Goal: Check status: Check status

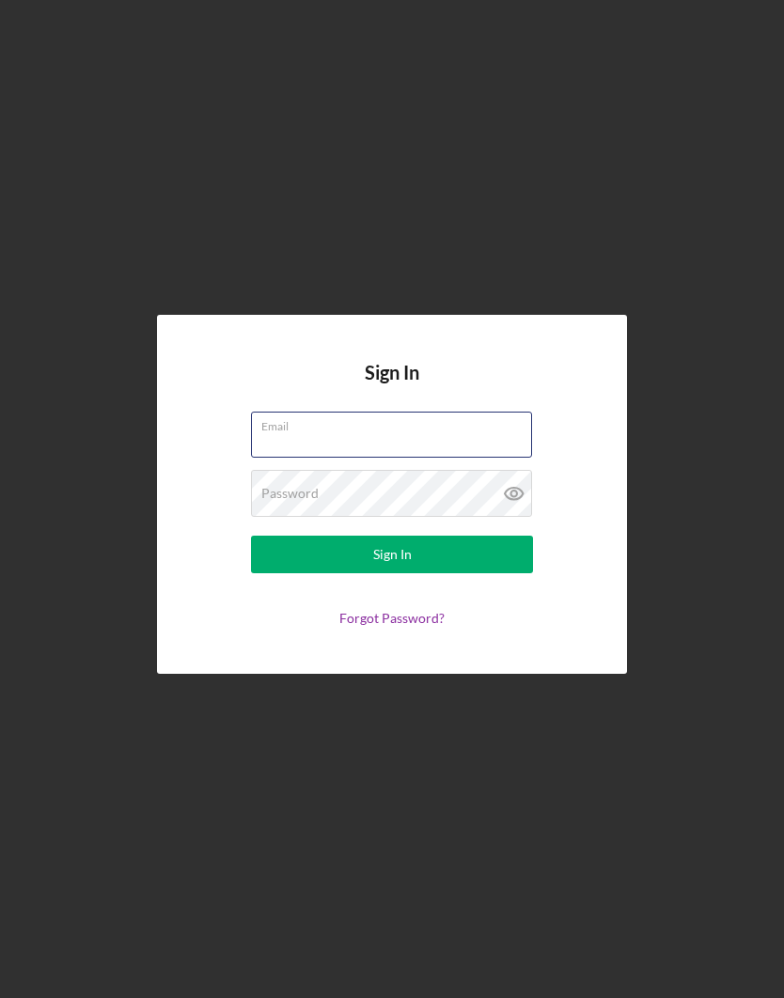
click at [378, 457] on input "Email" at bounding box center [391, 434] width 281 height 45
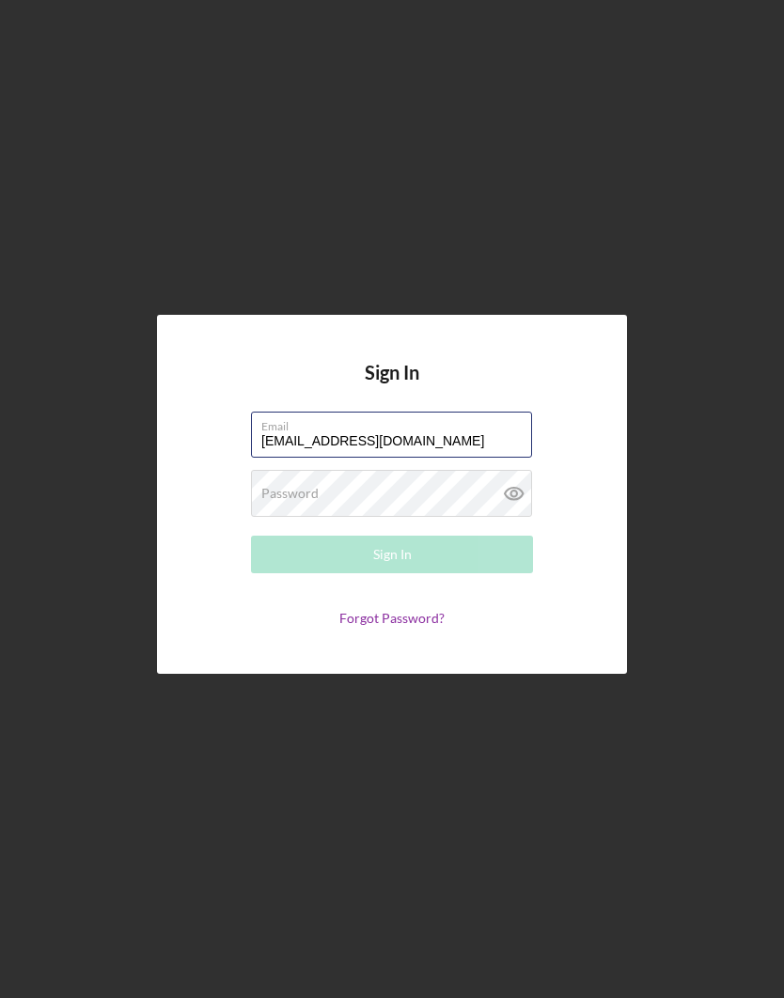
type input "[EMAIL_ADDRESS][DOMAIN_NAME]"
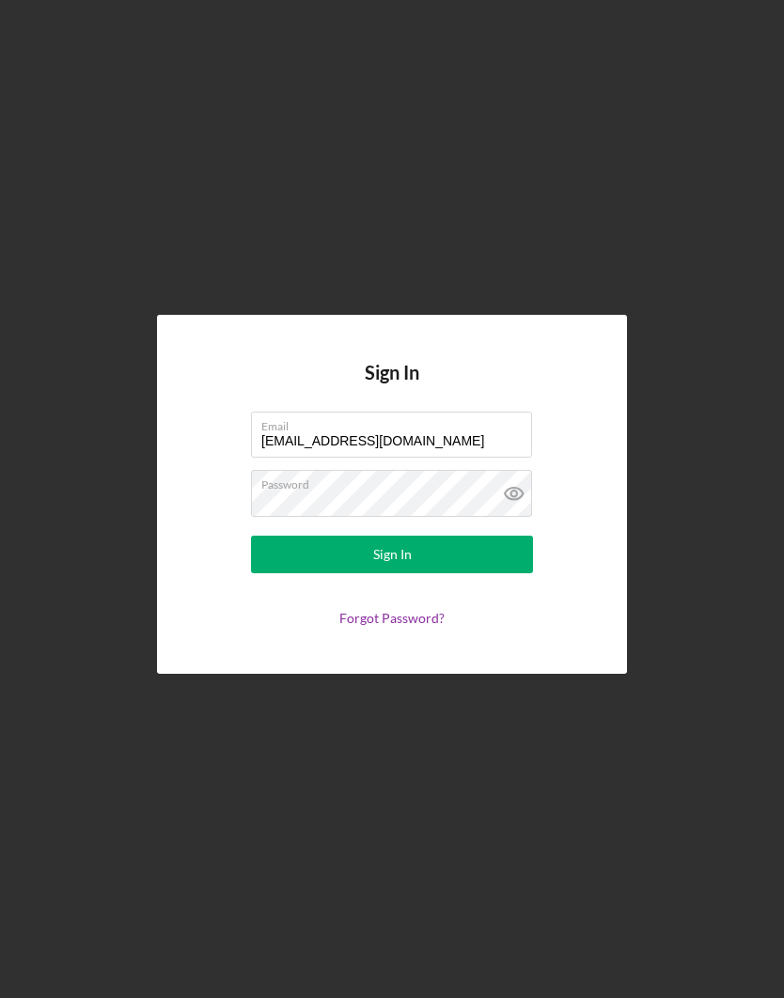
click at [430, 573] on button "Sign In" at bounding box center [392, 555] width 282 height 38
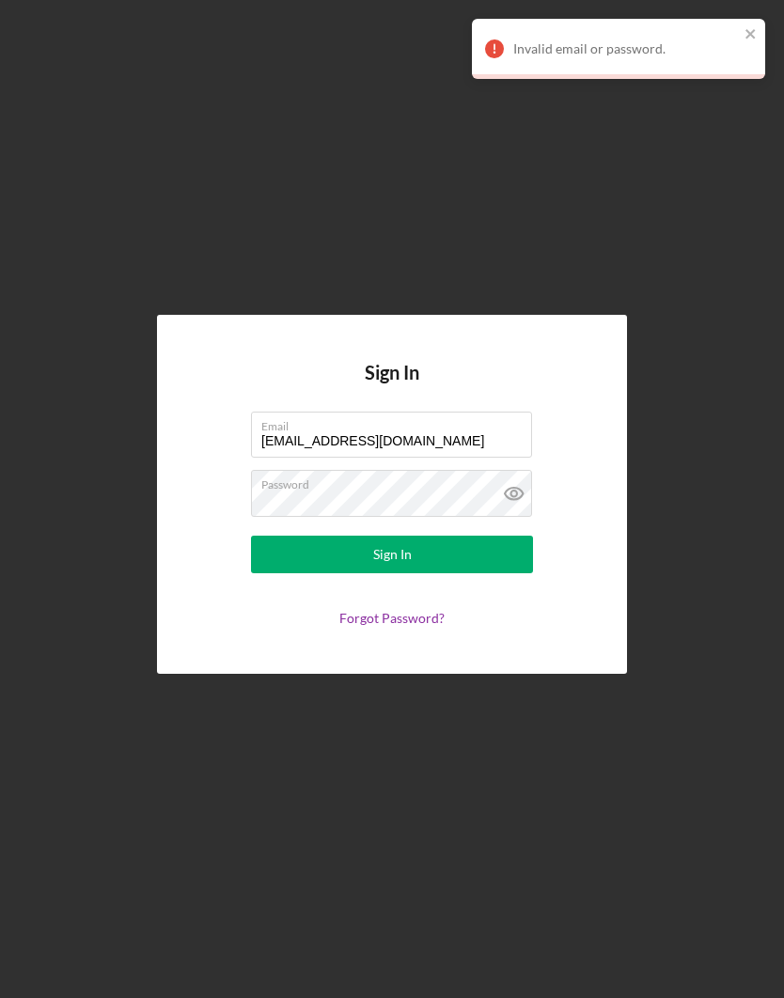
click at [515, 517] on icon at bounding box center [514, 493] width 47 height 47
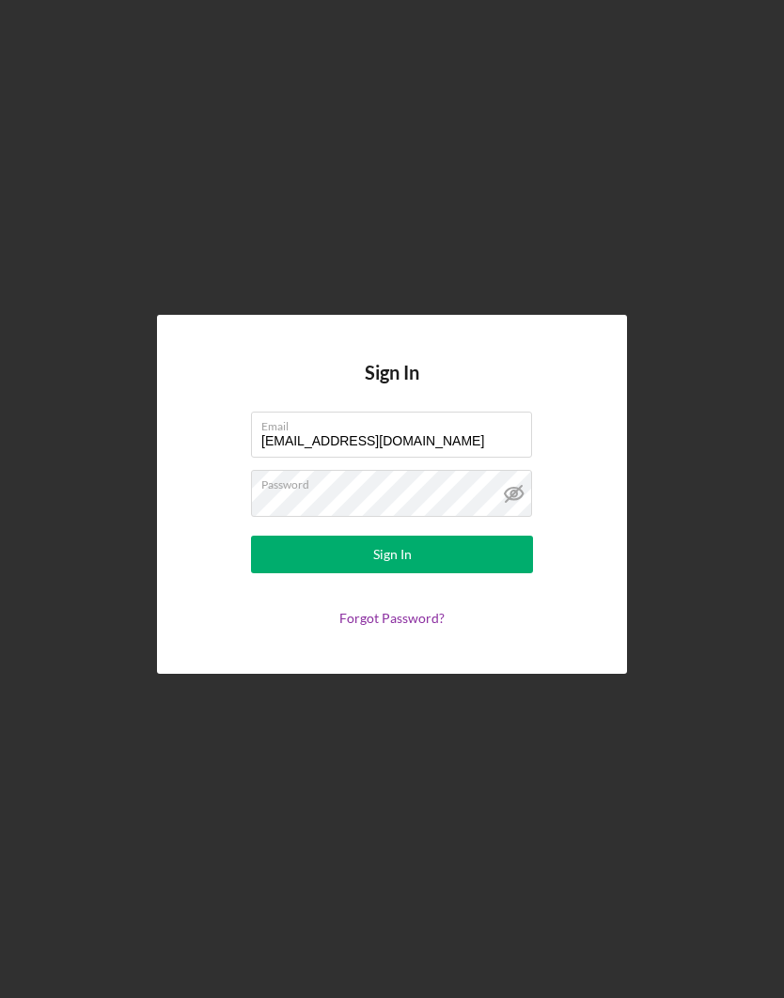
click at [430, 573] on button "Sign In" at bounding box center [392, 555] width 282 height 38
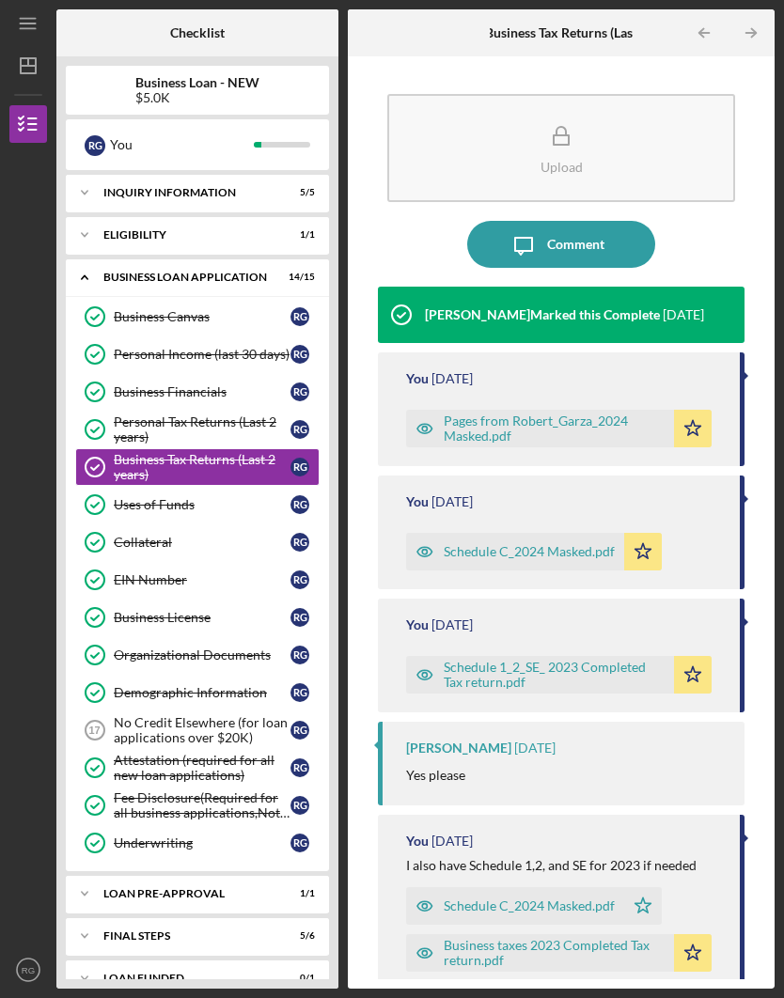
scroll to position [66, 0]
click at [268, 931] on div "FINAL STEPS" at bounding box center [185, 936] width 165 height 11
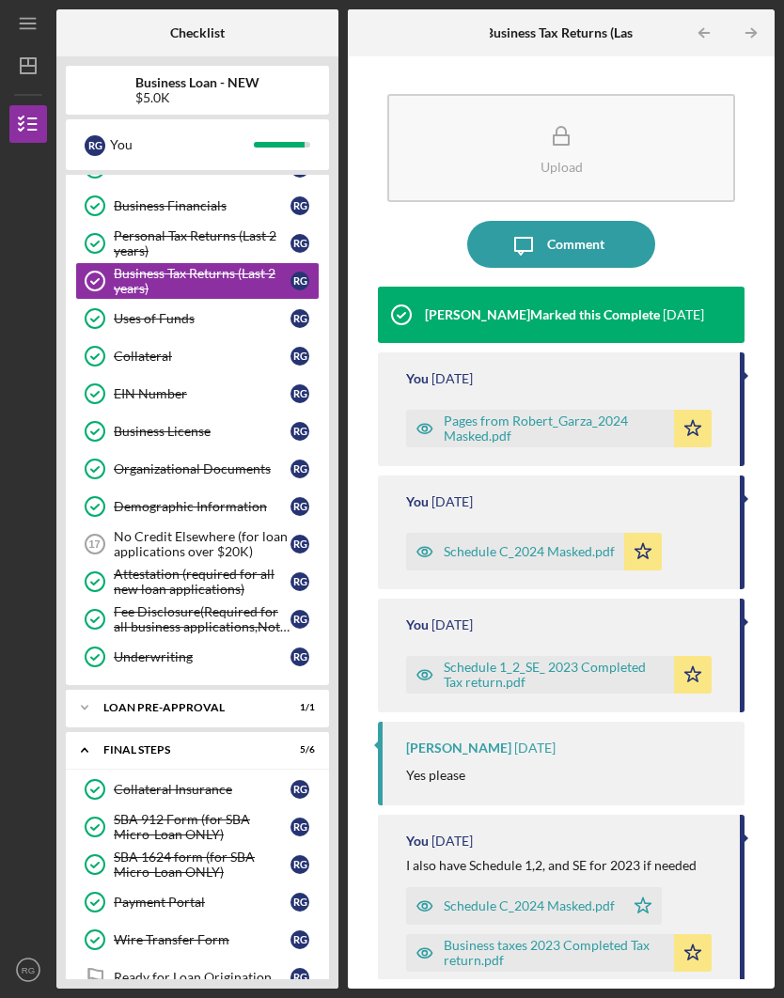
scroll to position [185, 0]
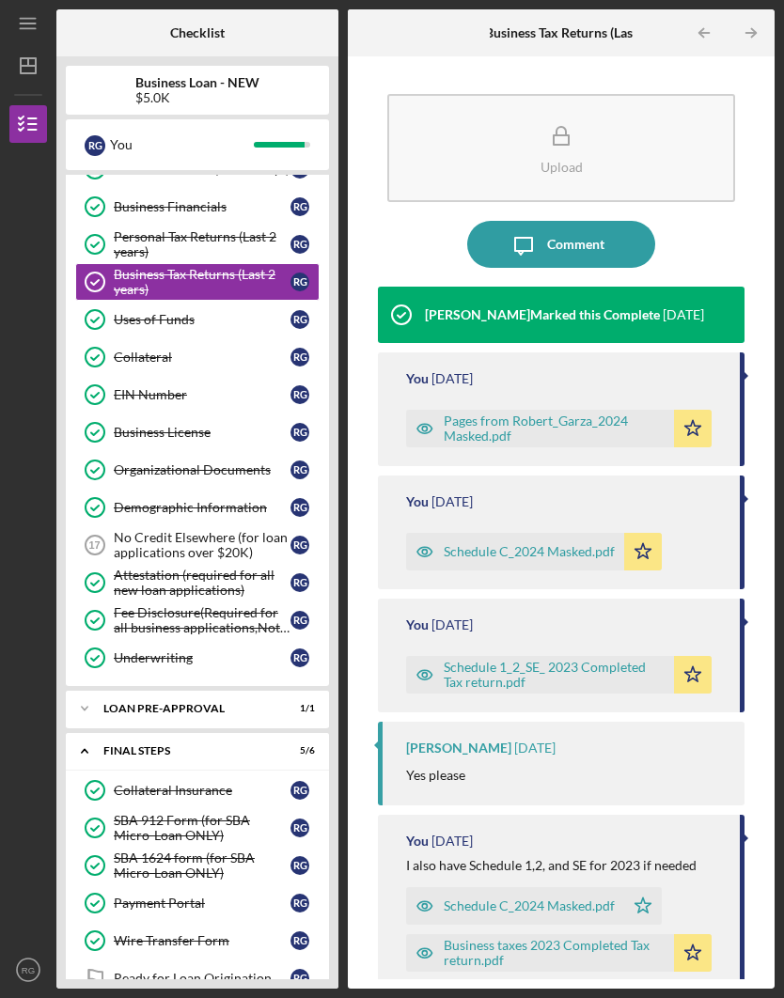
click at [238, 960] on link "Ready for Loan Origination Ready for Loan Origination R G" at bounding box center [197, 979] width 244 height 38
